Goal: Check status: Check status

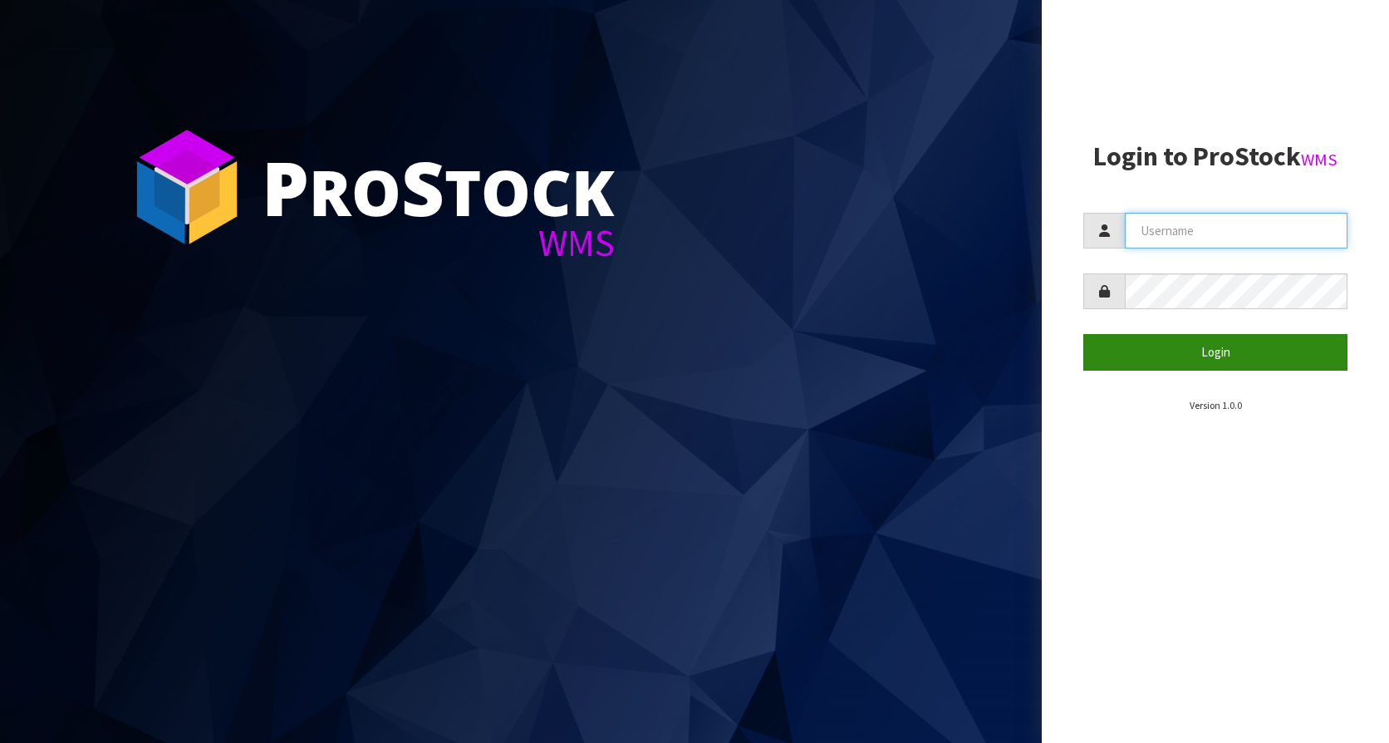
type input "KitchenAid"
click at [1200, 345] on button "Login" at bounding box center [1215, 352] width 264 height 36
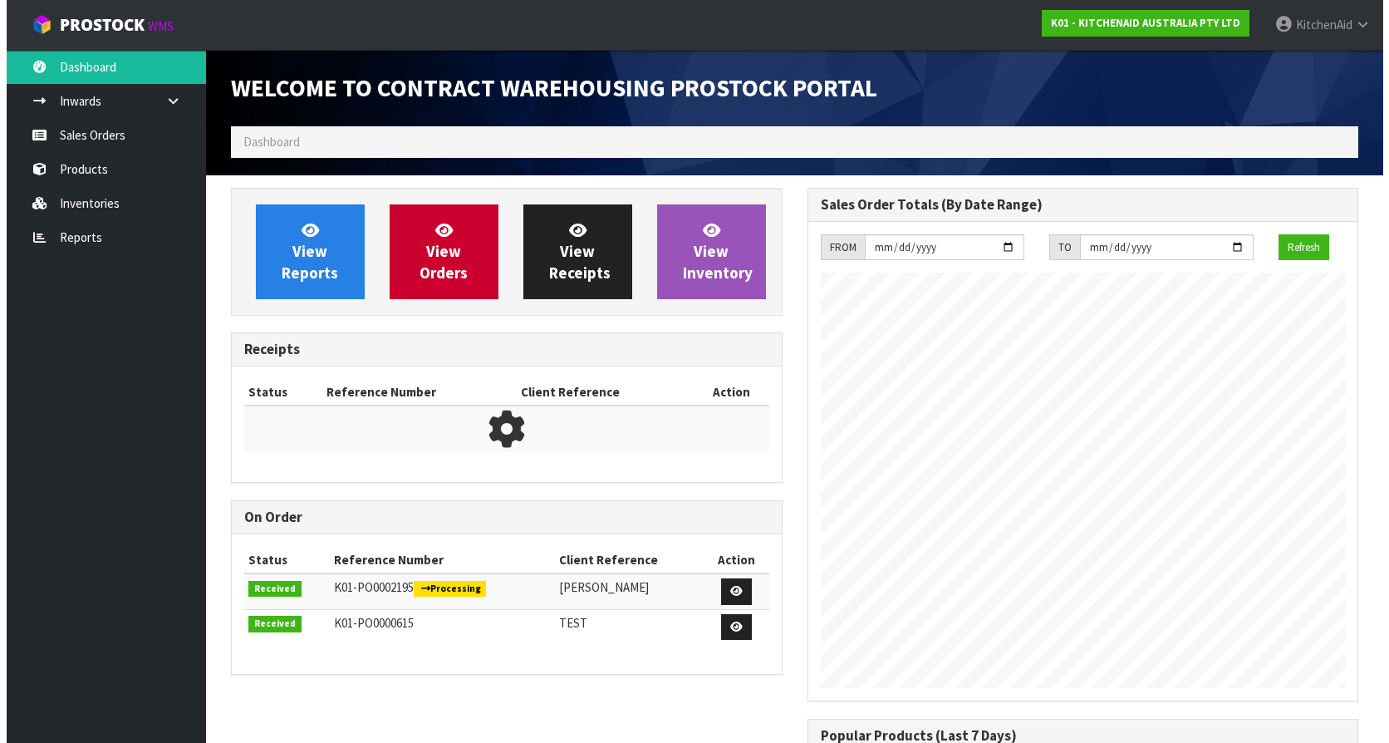
scroll to position [921, 576]
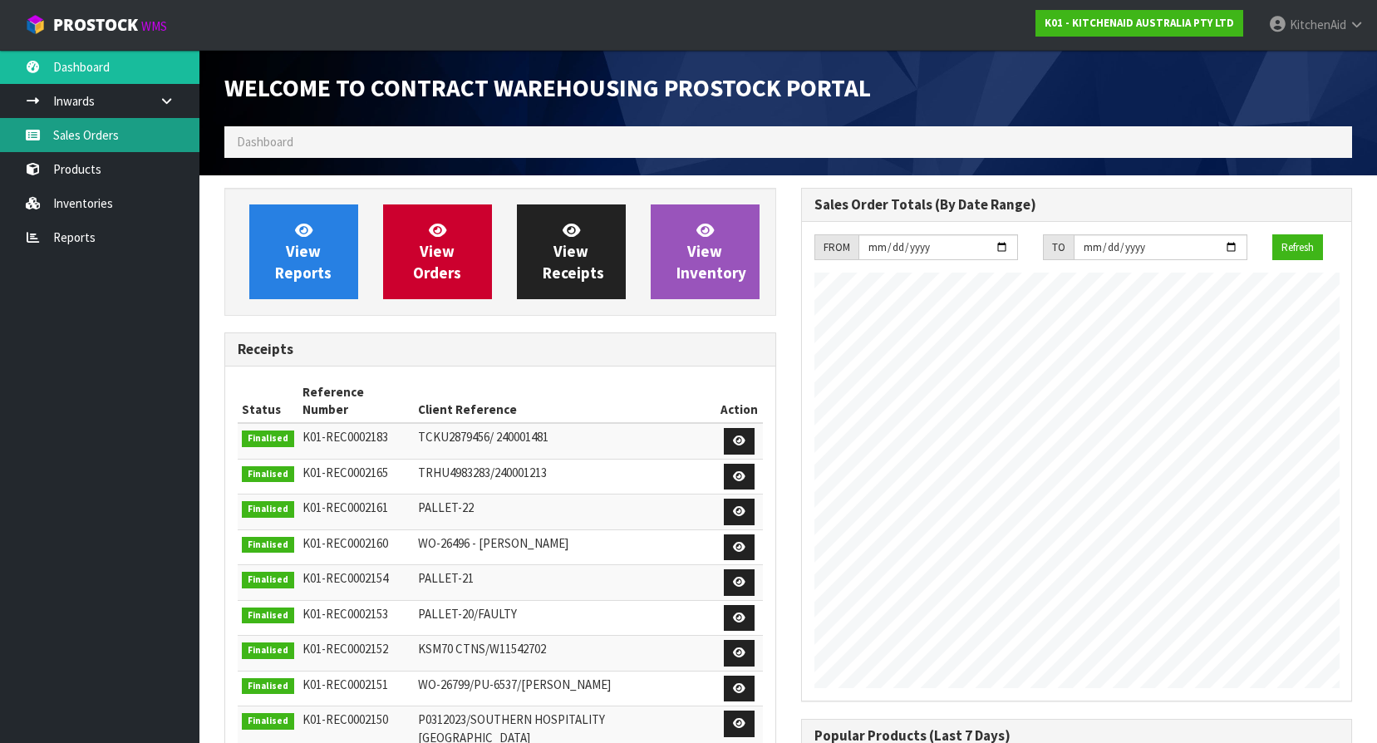
click at [120, 148] on link "Sales Orders" at bounding box center [99, 135] width 199 height 34
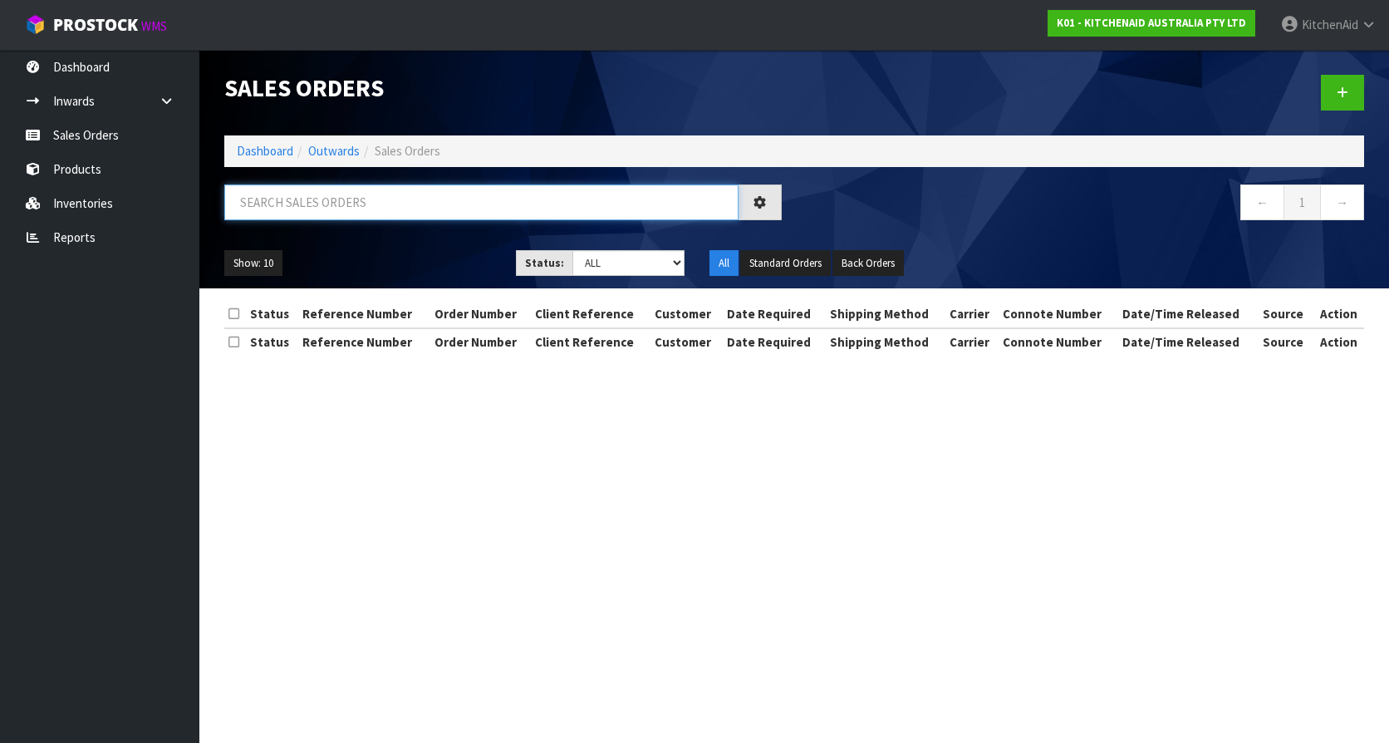
click at [420, 204] on input "text" at bounding box center [481, 202] width 514 height 36
paste input "0082034136"
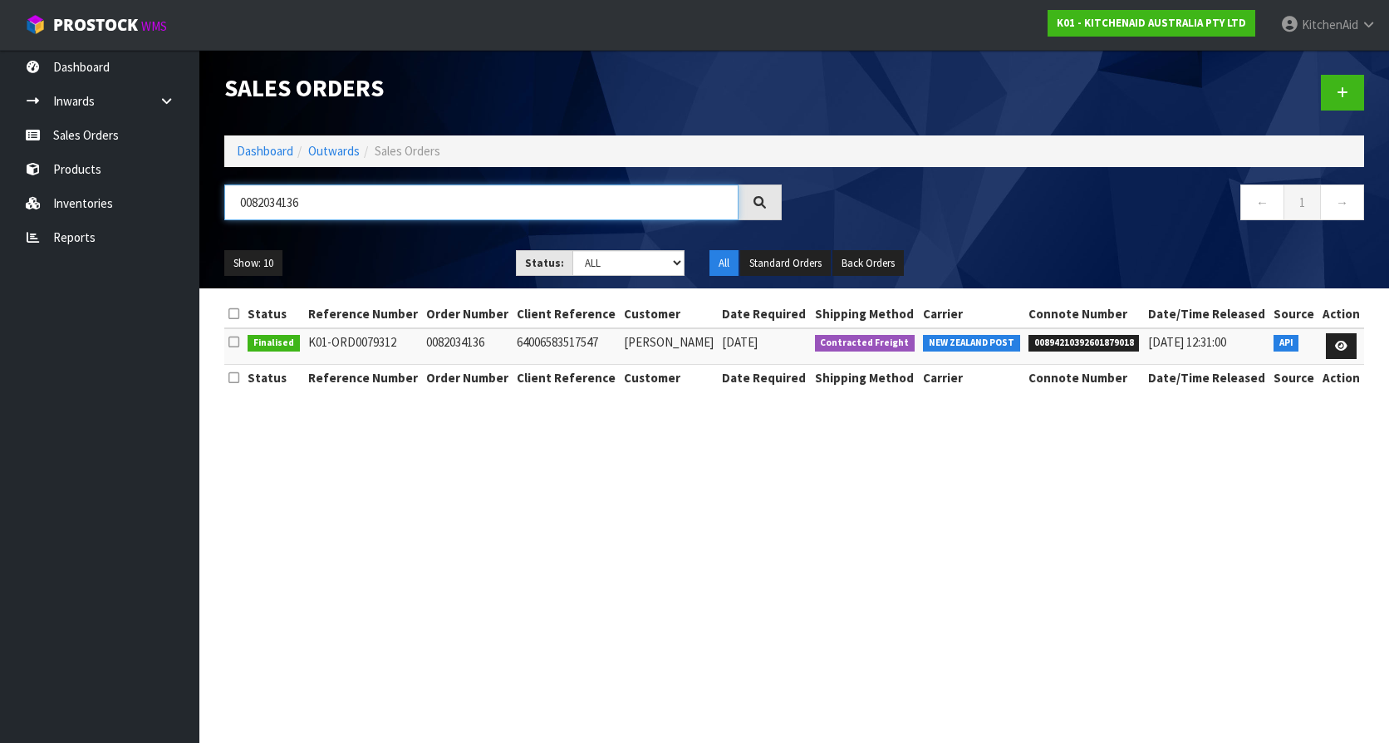
type input "0082034136"
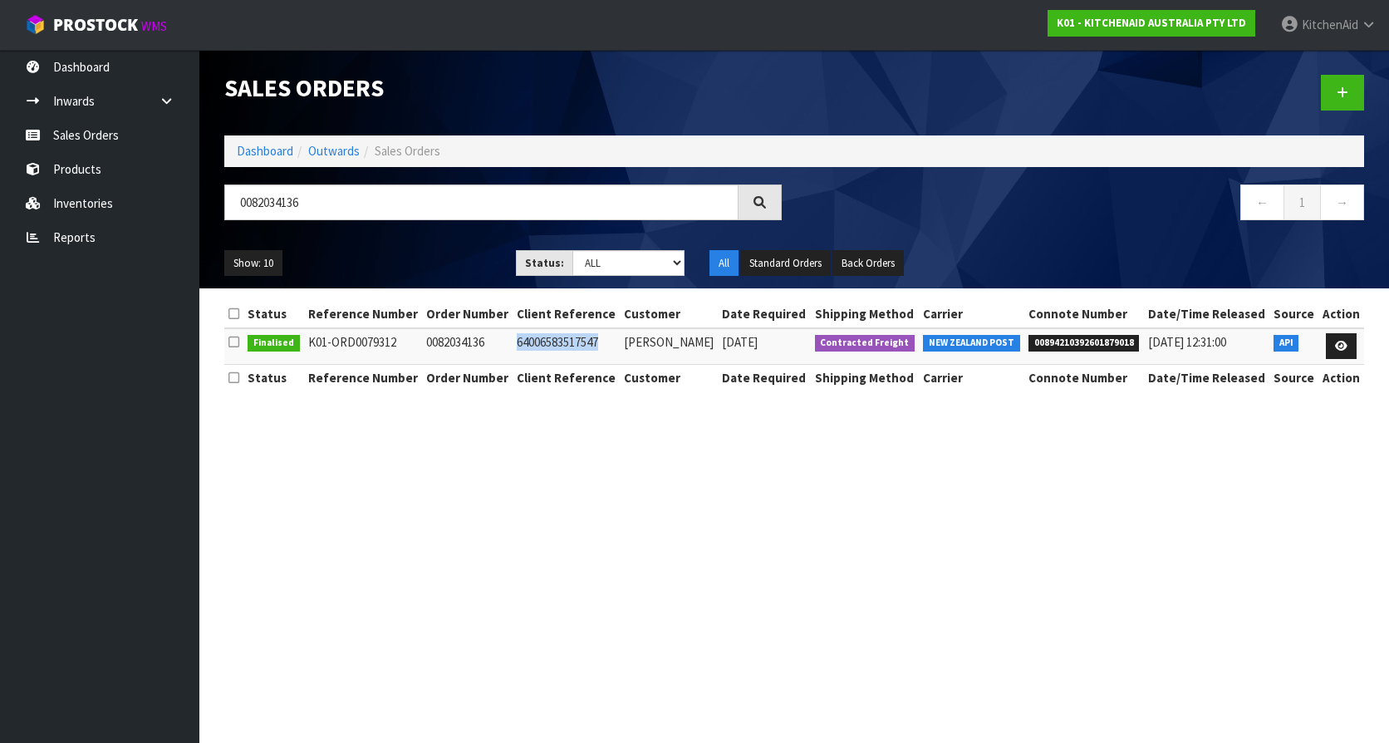
drag, startPoint x: 523, startPoint y: 342, endPoint x: 609, endPoint y: 336, distance: 85.8
click at [609, 336] on td "64006583517547" at bounding box center [566, 346] width 107 height 36
copy td "64006583517547"
click at [562, 345] on td "64006583517547" at bounding box center [566, 346] width 107 height 36
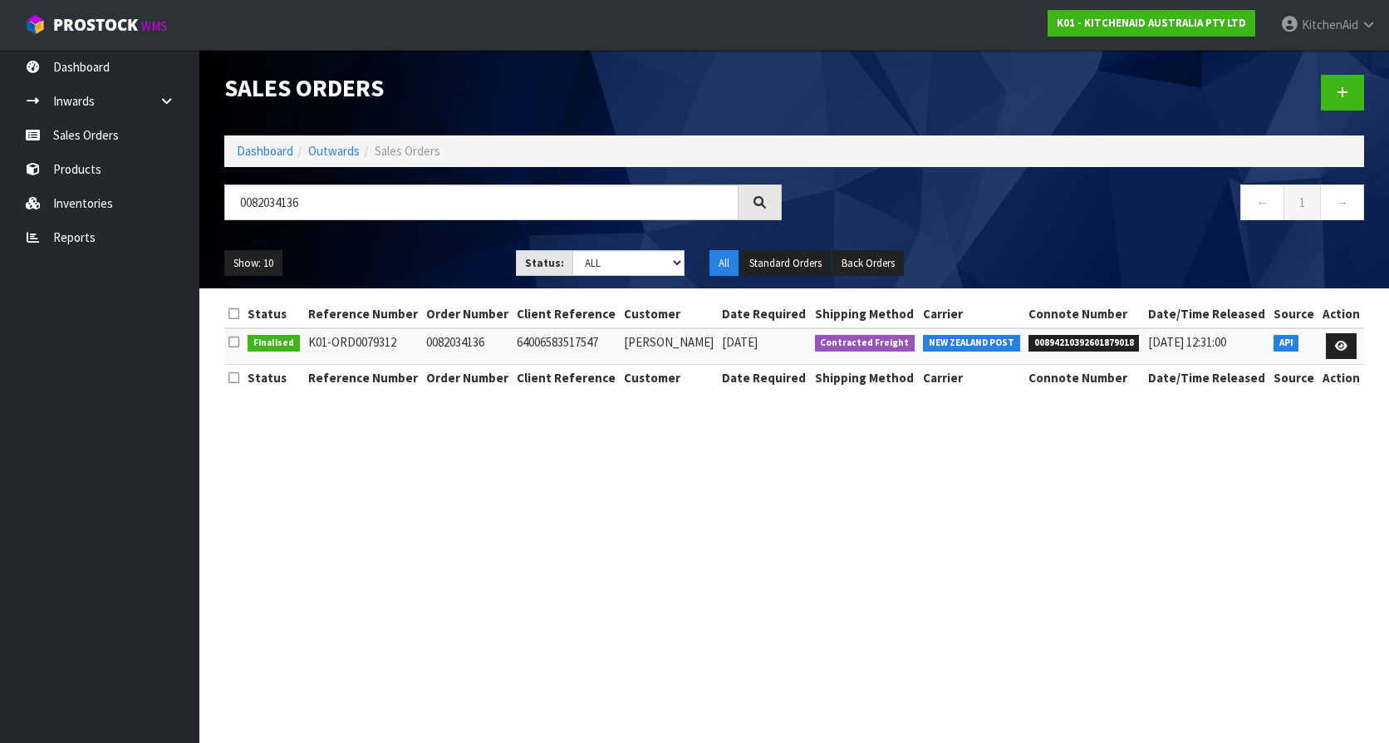
click at [1048, 344] on span "00894210392601879018" at bounding box center [1083, 343] width 111 height 17
copy span "00894210392601879018"
